Goal: Check status

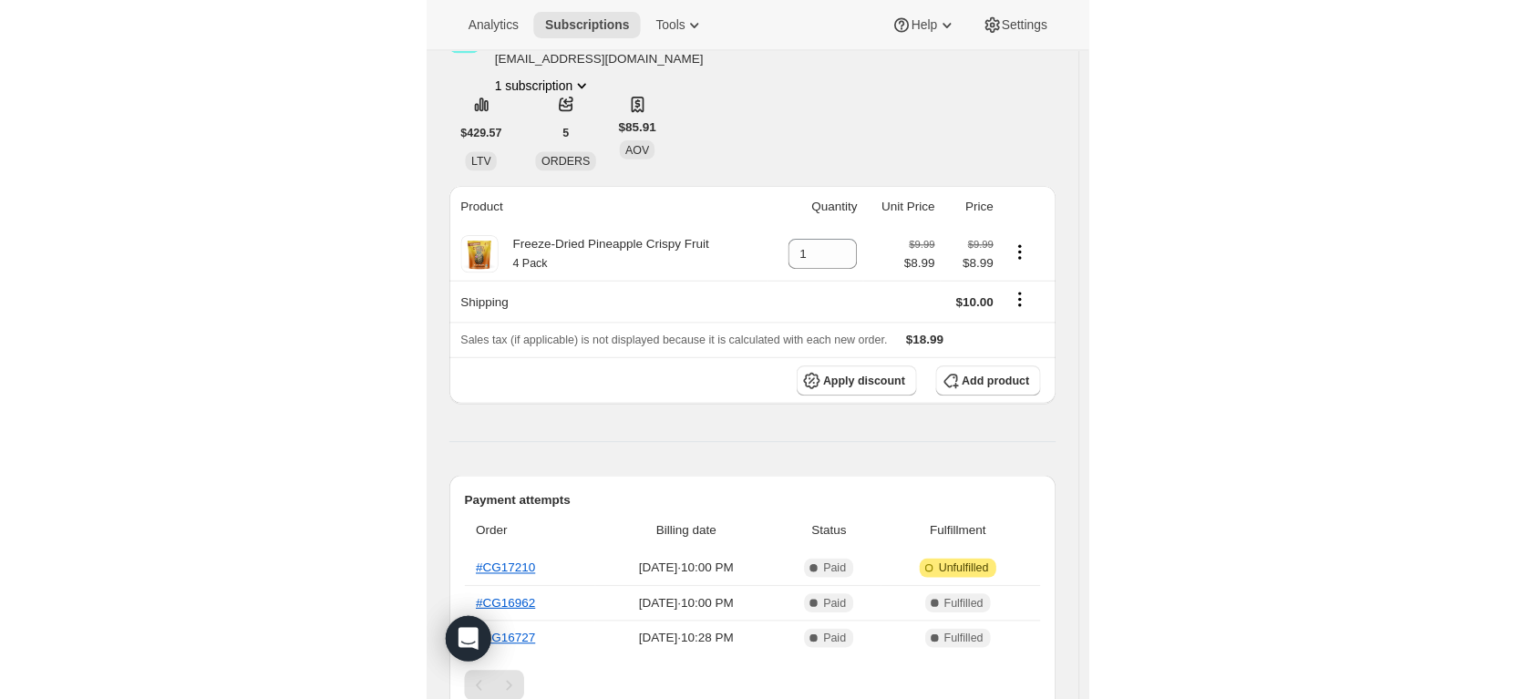
scroll to position [91, 0]
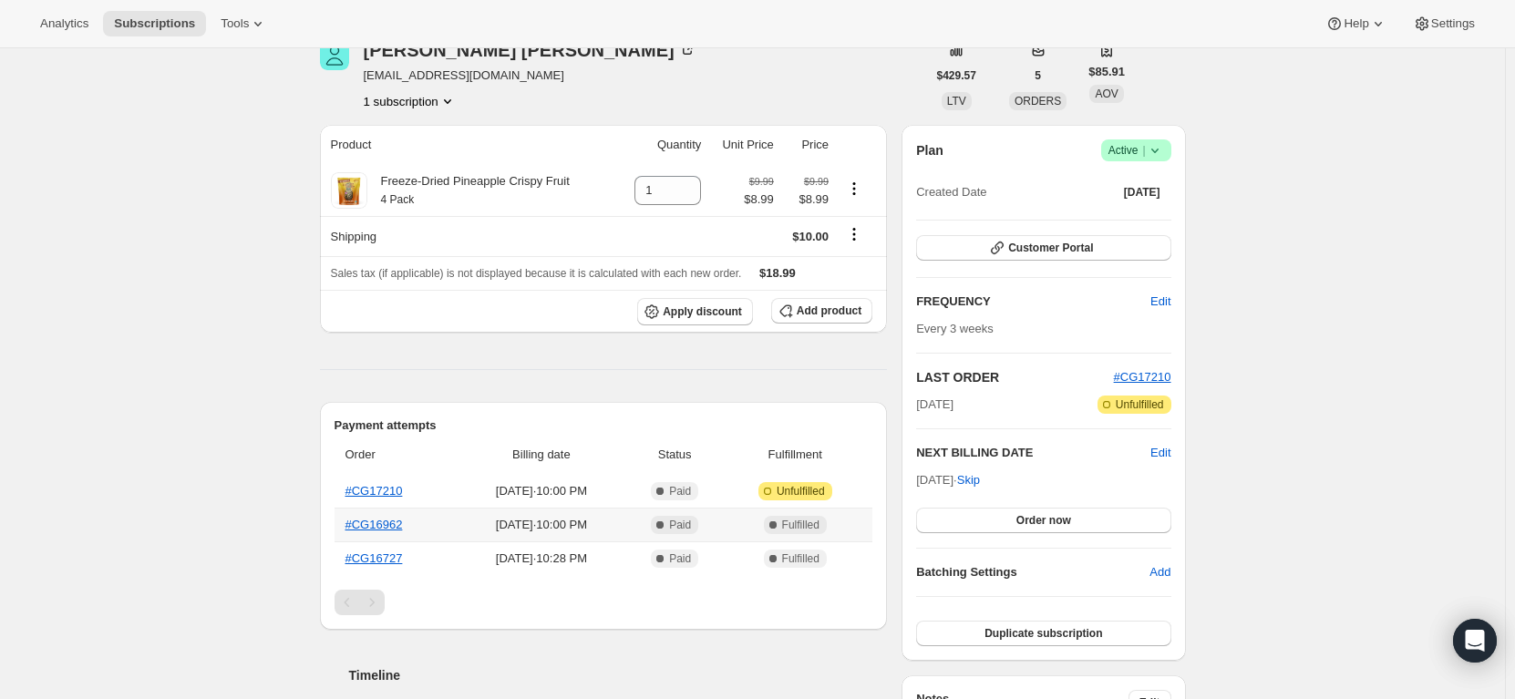
click at [646, 523] on span "Paid" at bounding box center [680, 525] width 22 height 15
click at [396, 527] on link "#CG16962" at bounding box center [373, 525] width 57 height 14
